Goal: Task Accomplishment & Management: Use online tool/utility

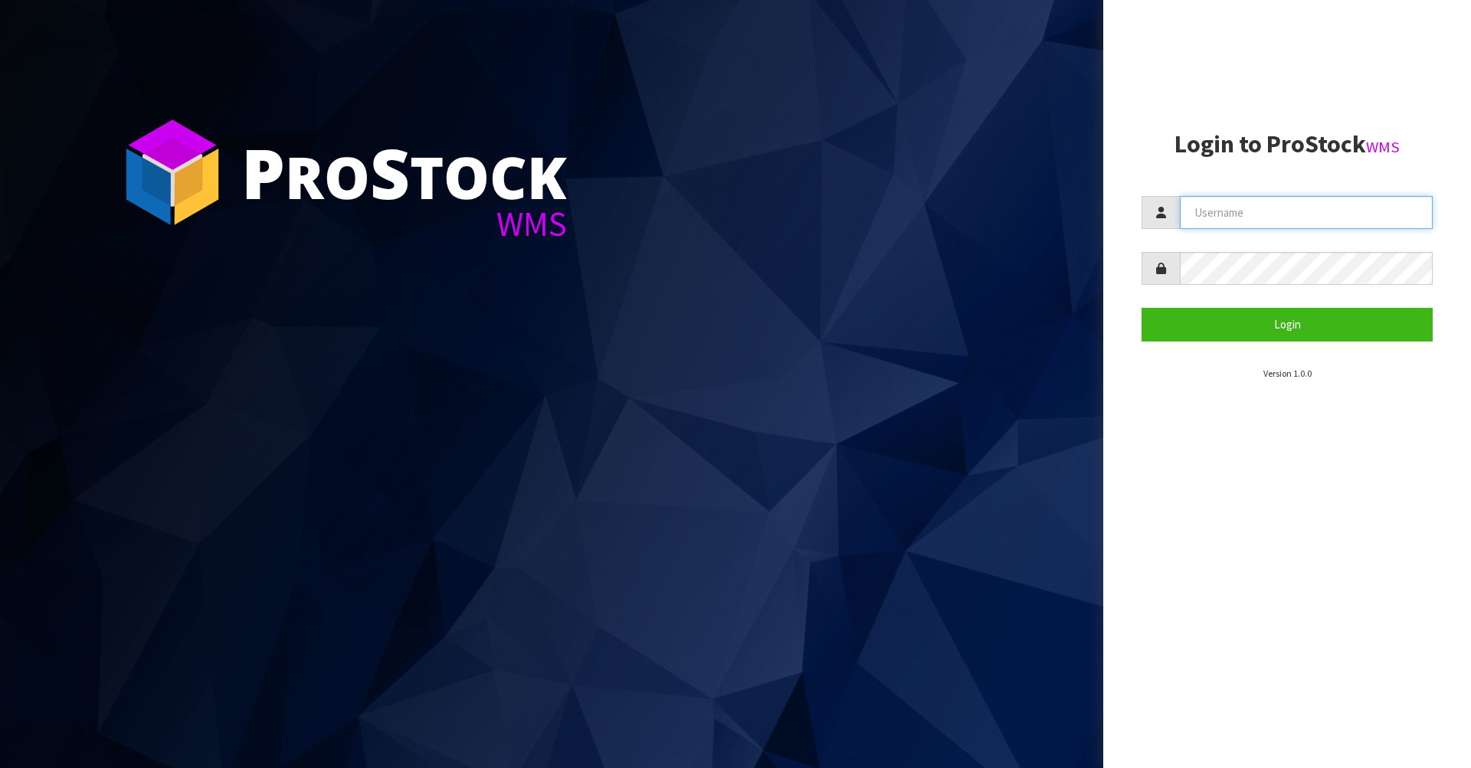
click at [1291, 210] on input "text" at bounding box center [1306, 212] width 253 height 33
type input "AGAINFASTER"
click at [1296, 345] on section "Login to ProStock WMS AGAINFASTER Login Version 1.0.0" at bounding box center [1286, 256] width 291 height 250
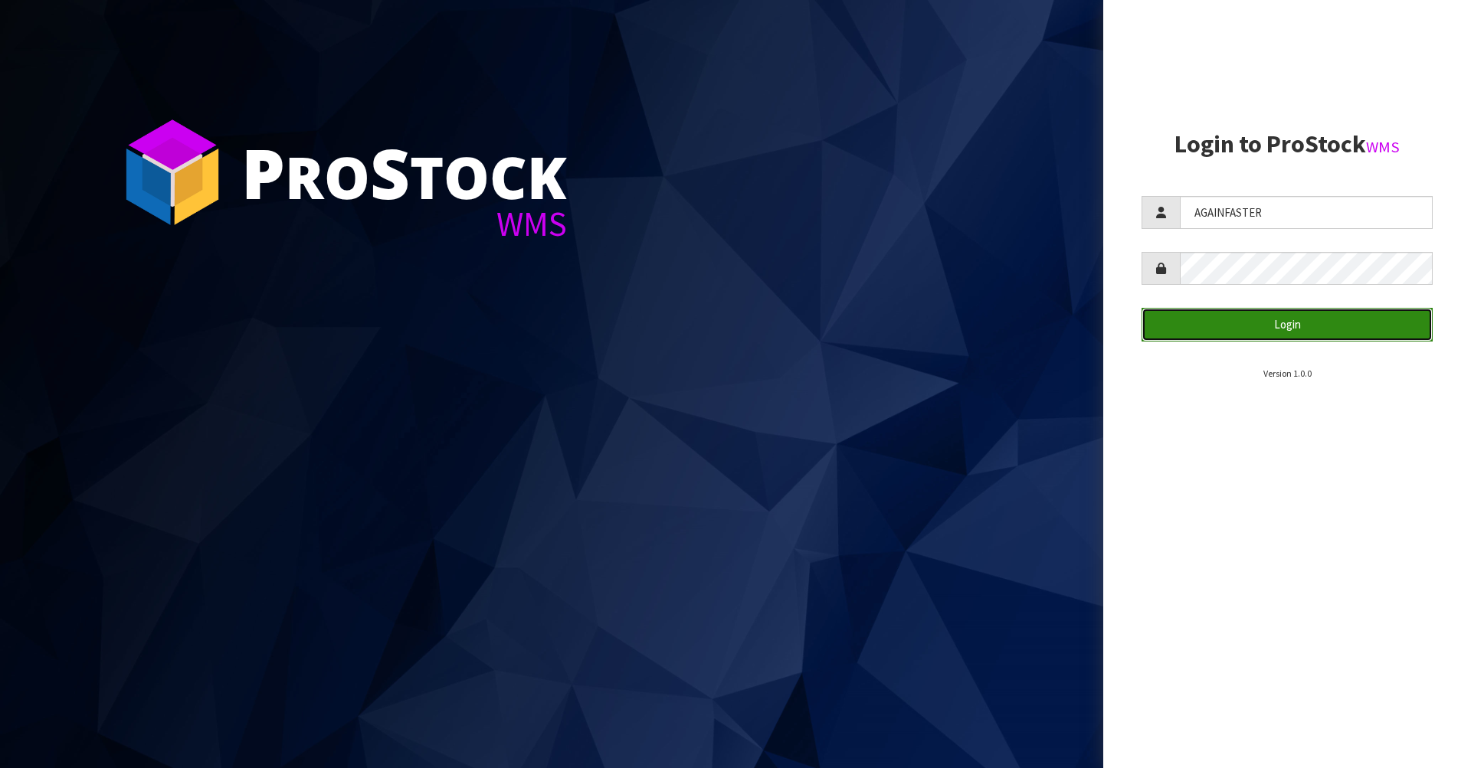
click at [1296, 331] on button "Login" at bounding box center [1286, 324] width 291 height 33
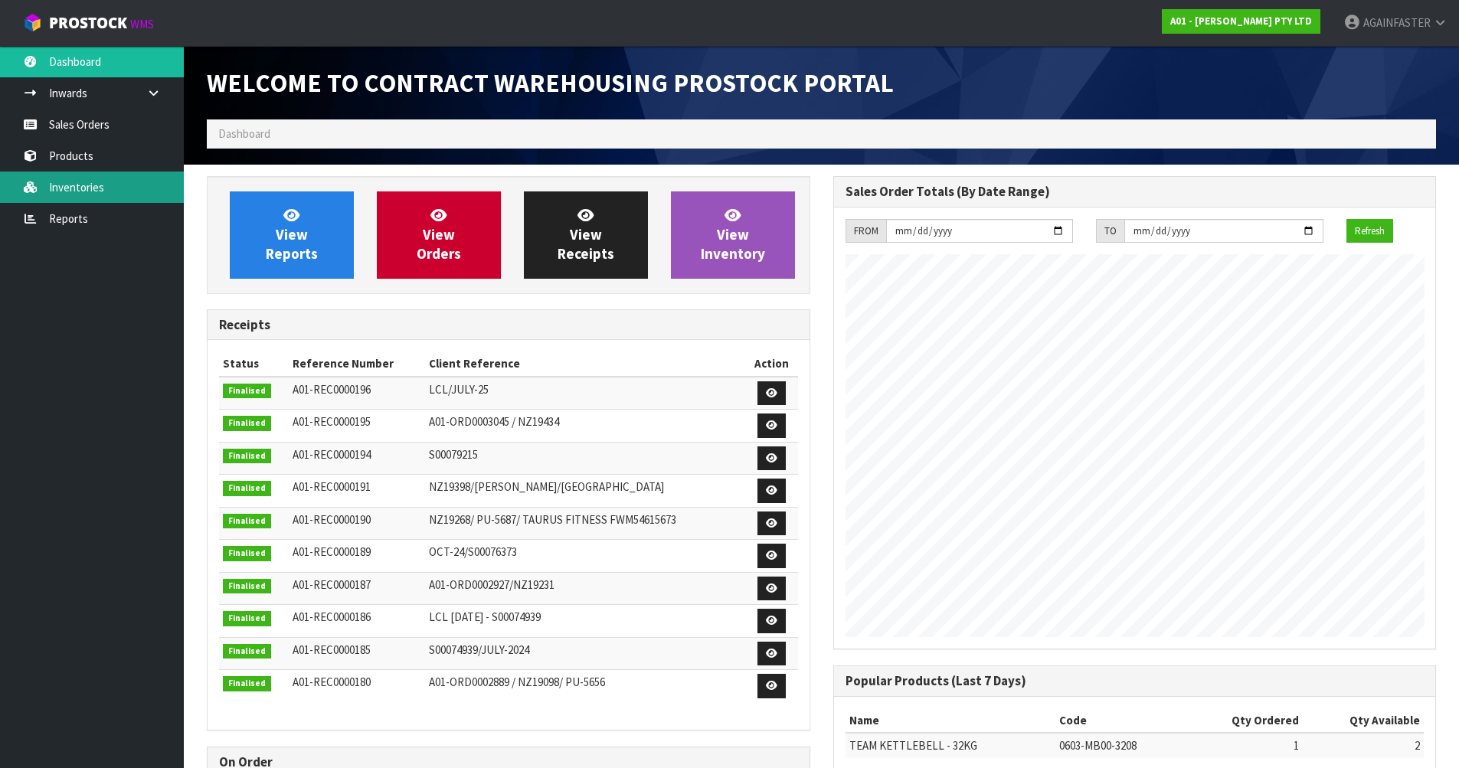
scroll to position [765325, 765325]
click at [86, 232] on link "Reports" at bounding box center [92, 218] width 184 height 31
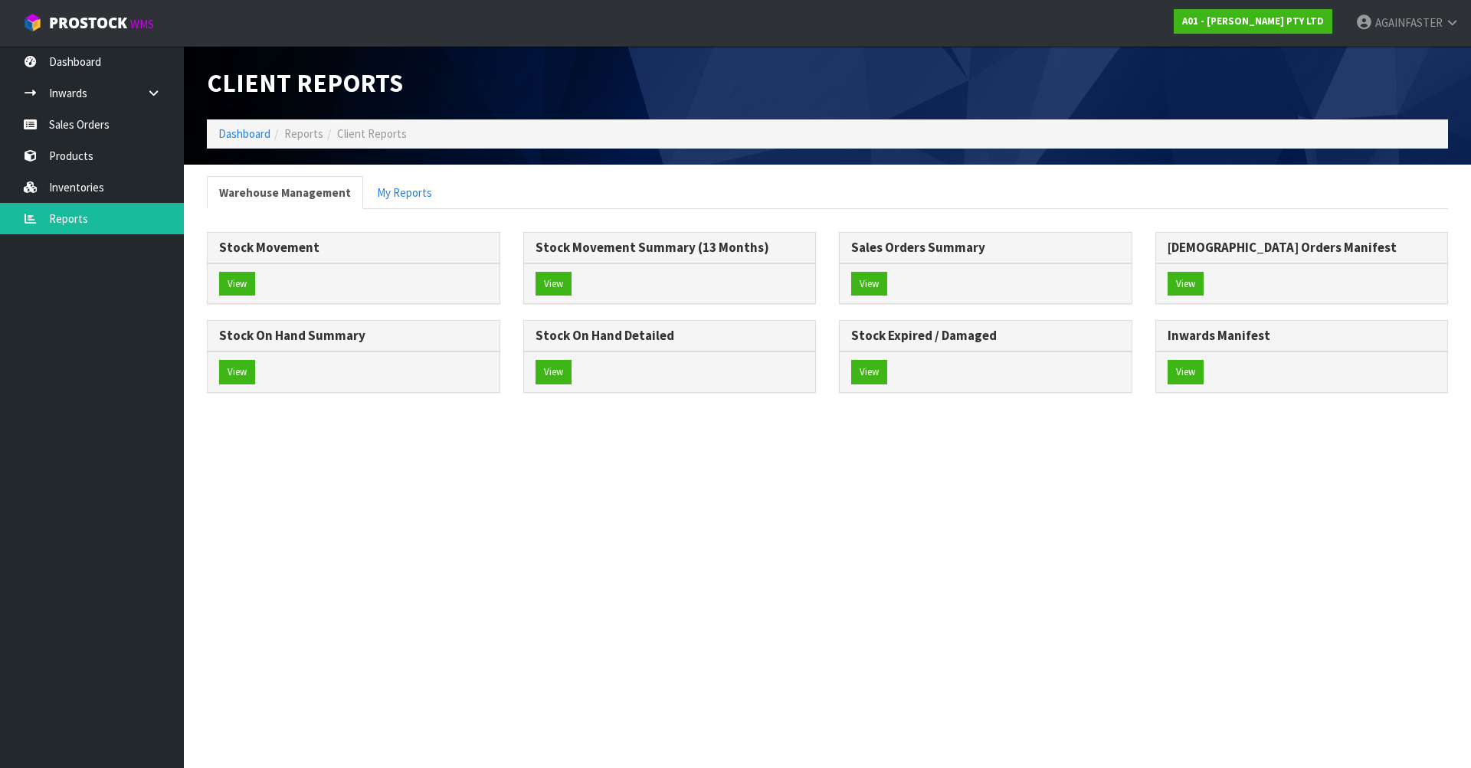
click at [304, 359] on div "View" at bounding box center [354, 372] width 292 height 41
click at [244, 371] on button "View" at bounding box center [237, 372] width 36 height 25
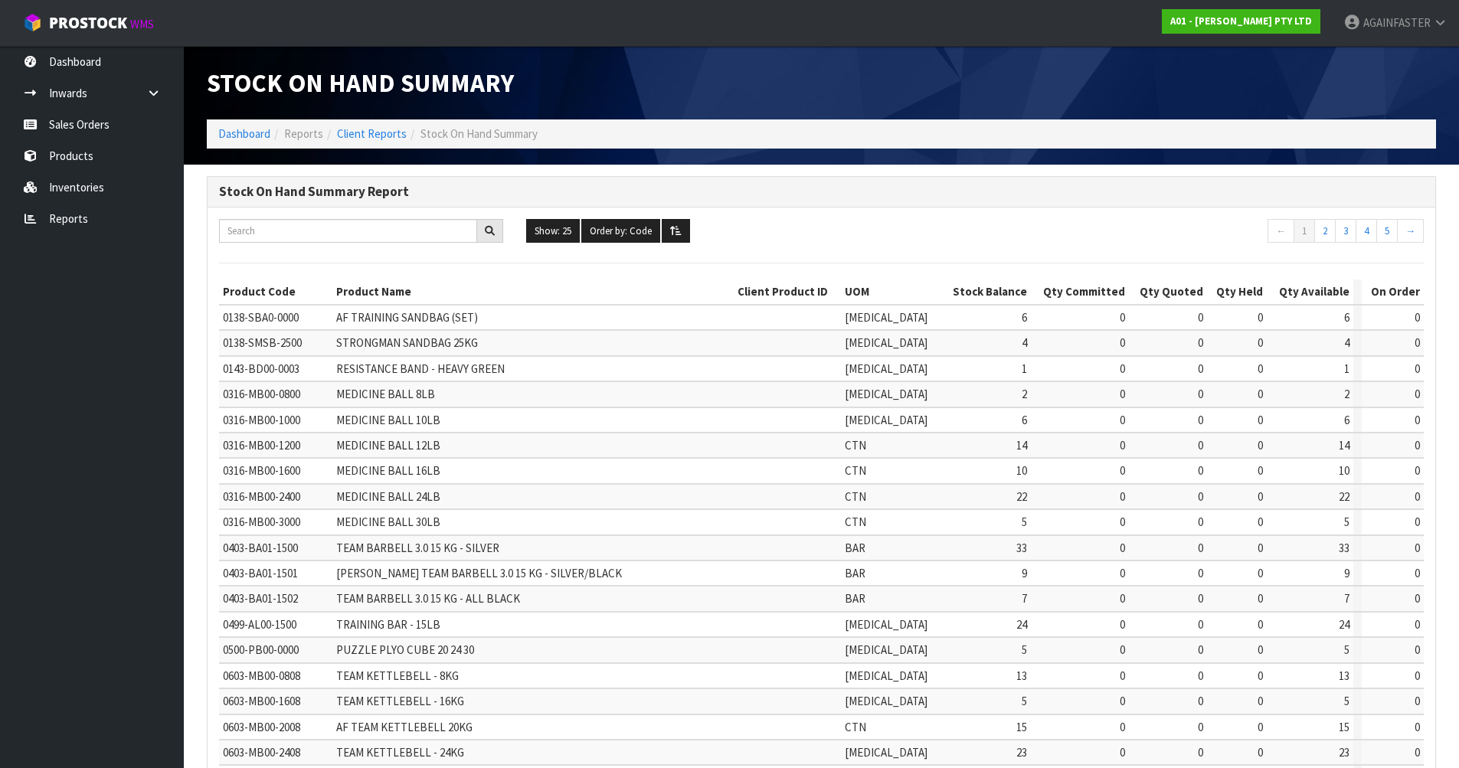
scroll to position [296, 0]
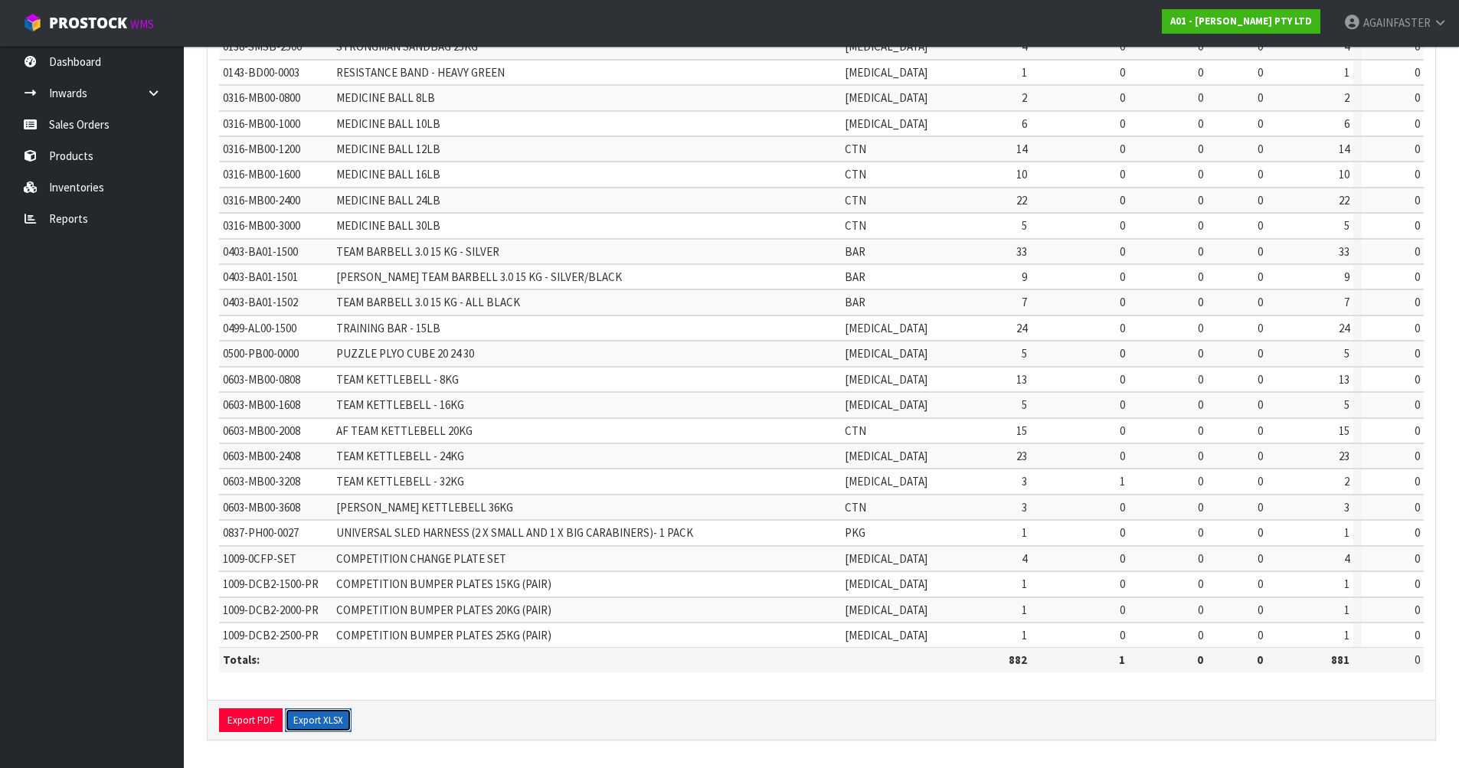
click at [308, 722] on button "Export XLSX" at bounding box center [318, 721] width 67 height 25
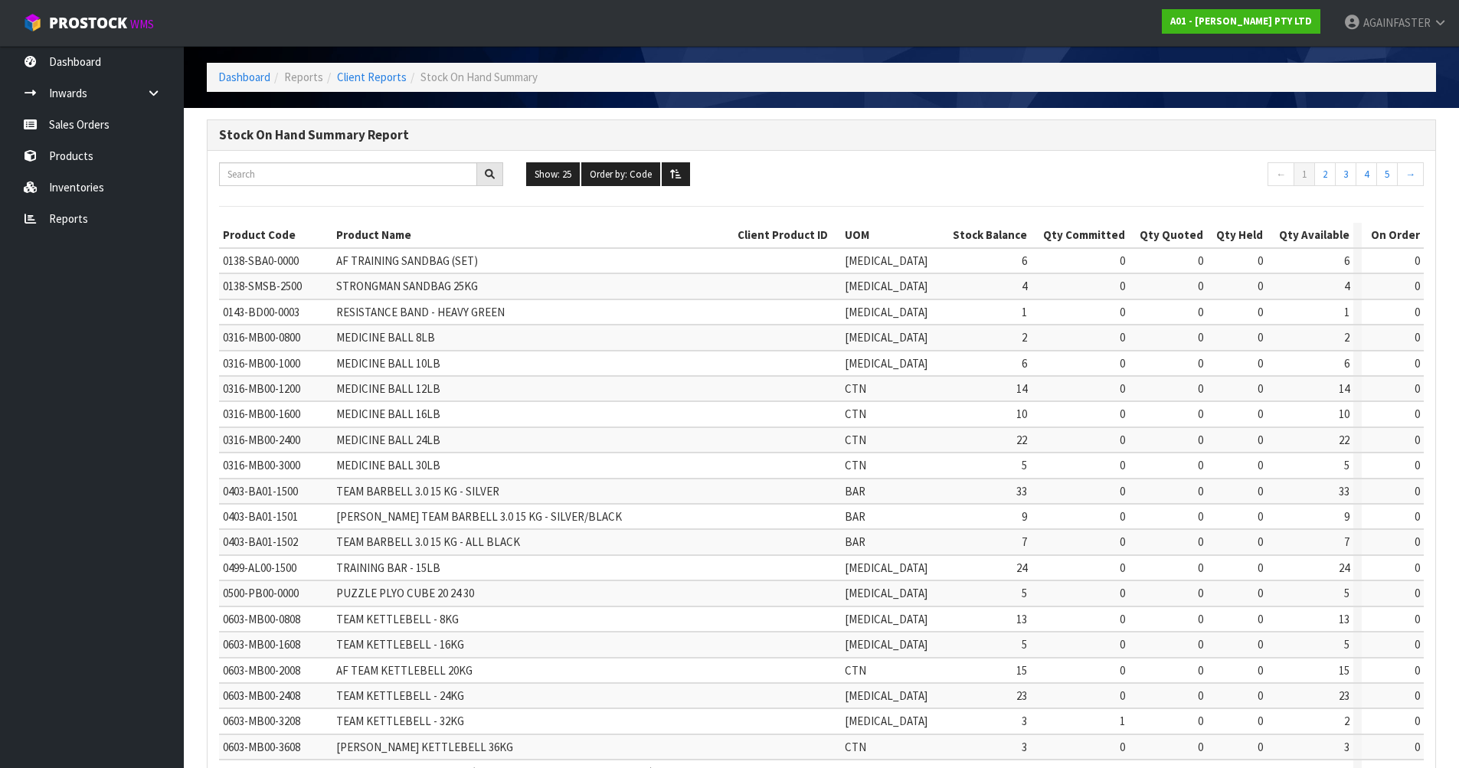
scroll to position [0, 0]
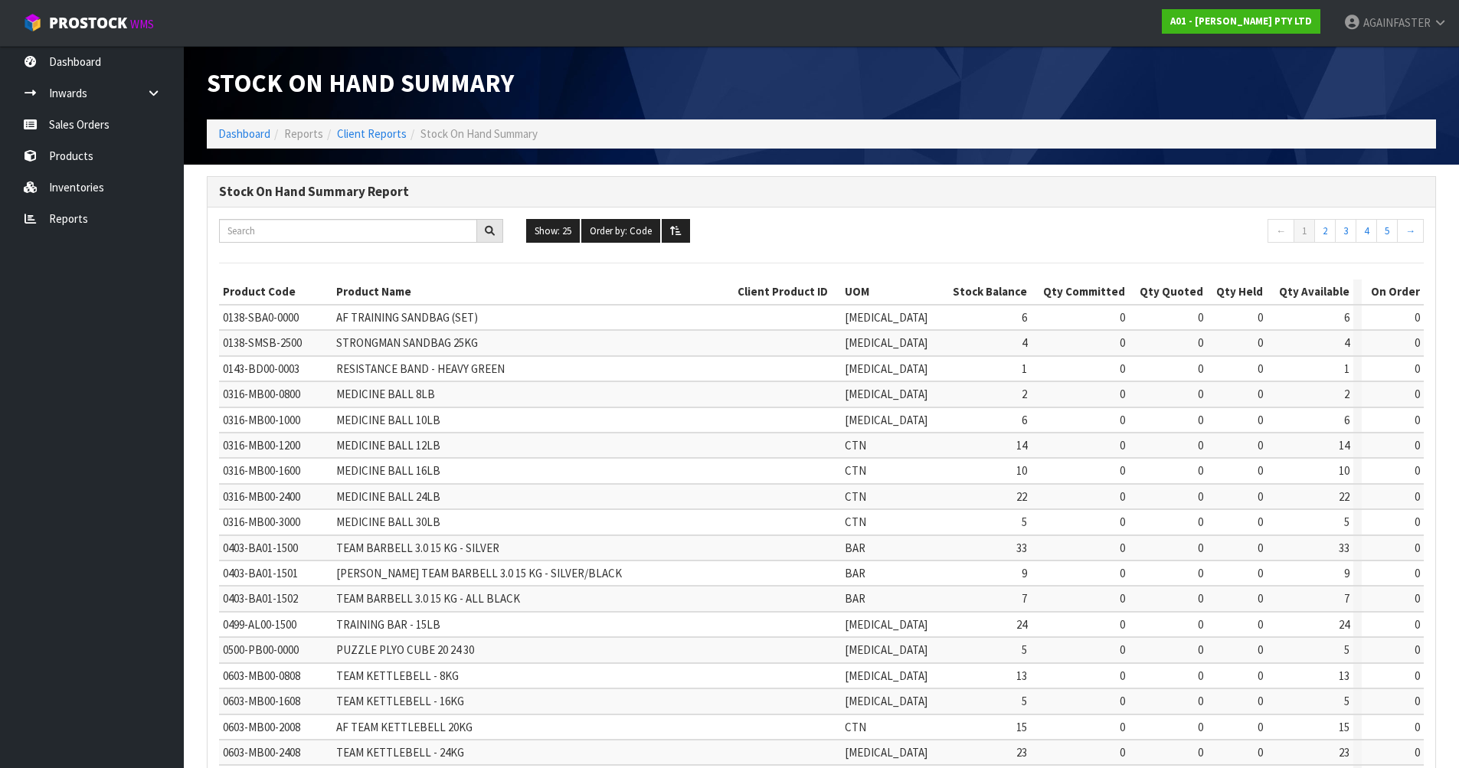
drag, startPoint x: 1283, startPoint y: 201, endPoint x: 1216, endPoint y: 196, distance: 67.6
click at [1282, 200] on div "Stock On Hand Summary Report" at bounding box center [822, 192] width 1228 height 31
